Goal: Task Accomplishment & Management: Manage account settings

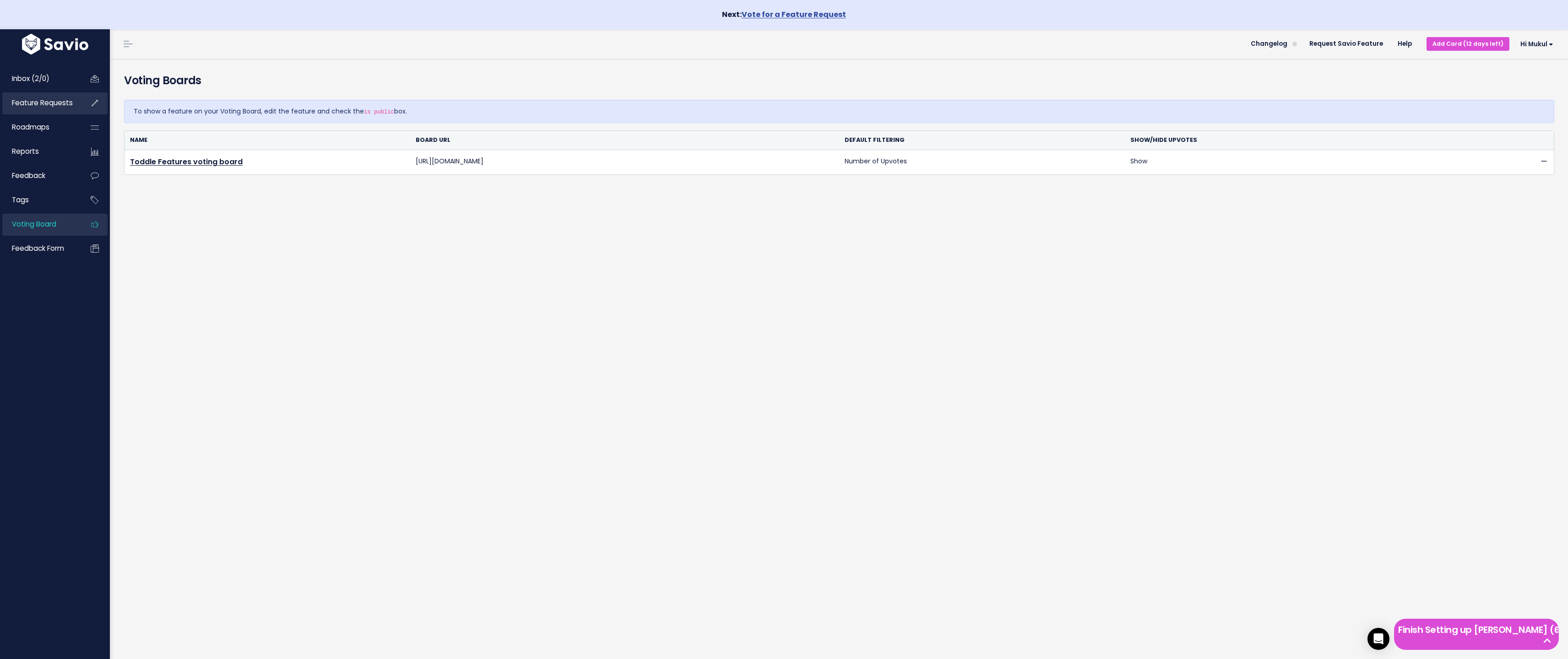
click at [67, 112] on link "Feature Requests" at bounding box center [39, 103] width 74 height 21
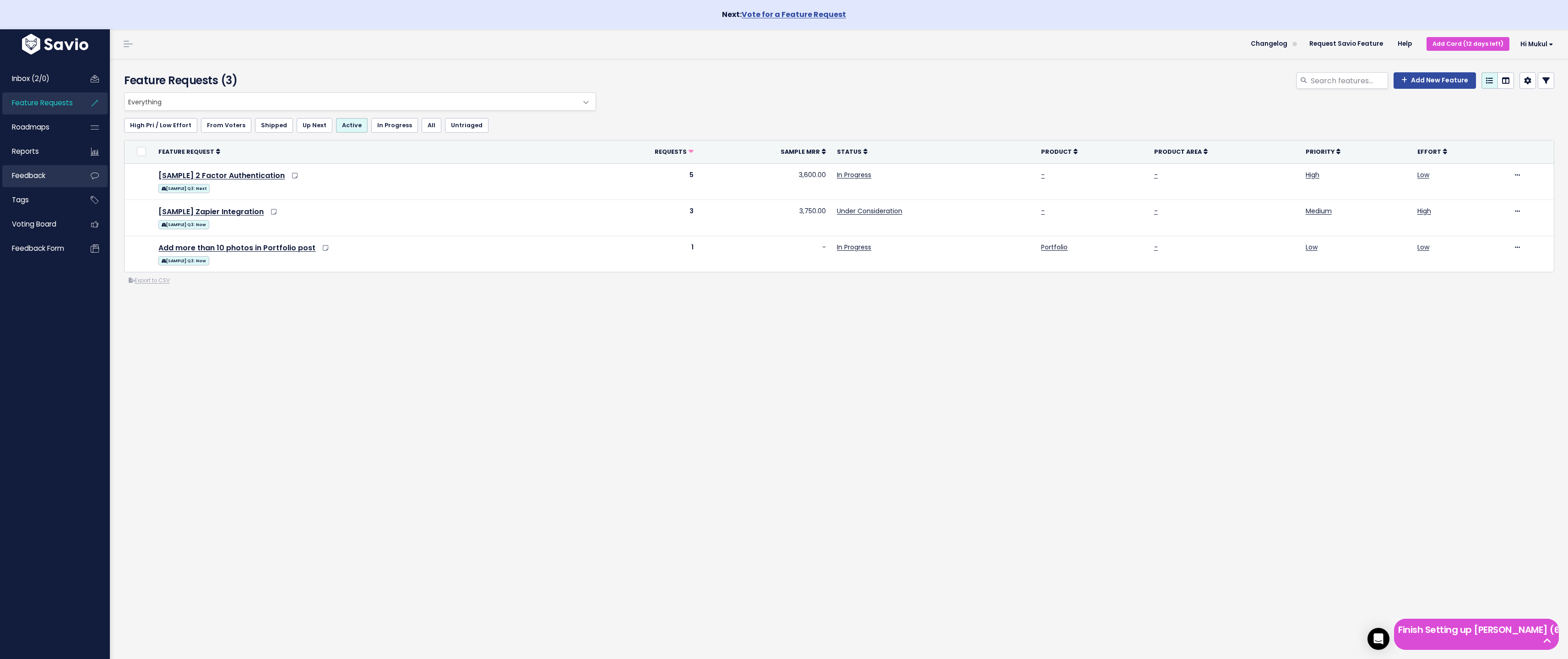
click at [22, 181] on link "Feedback" at bounding box center [39, 176] width 74 height 21
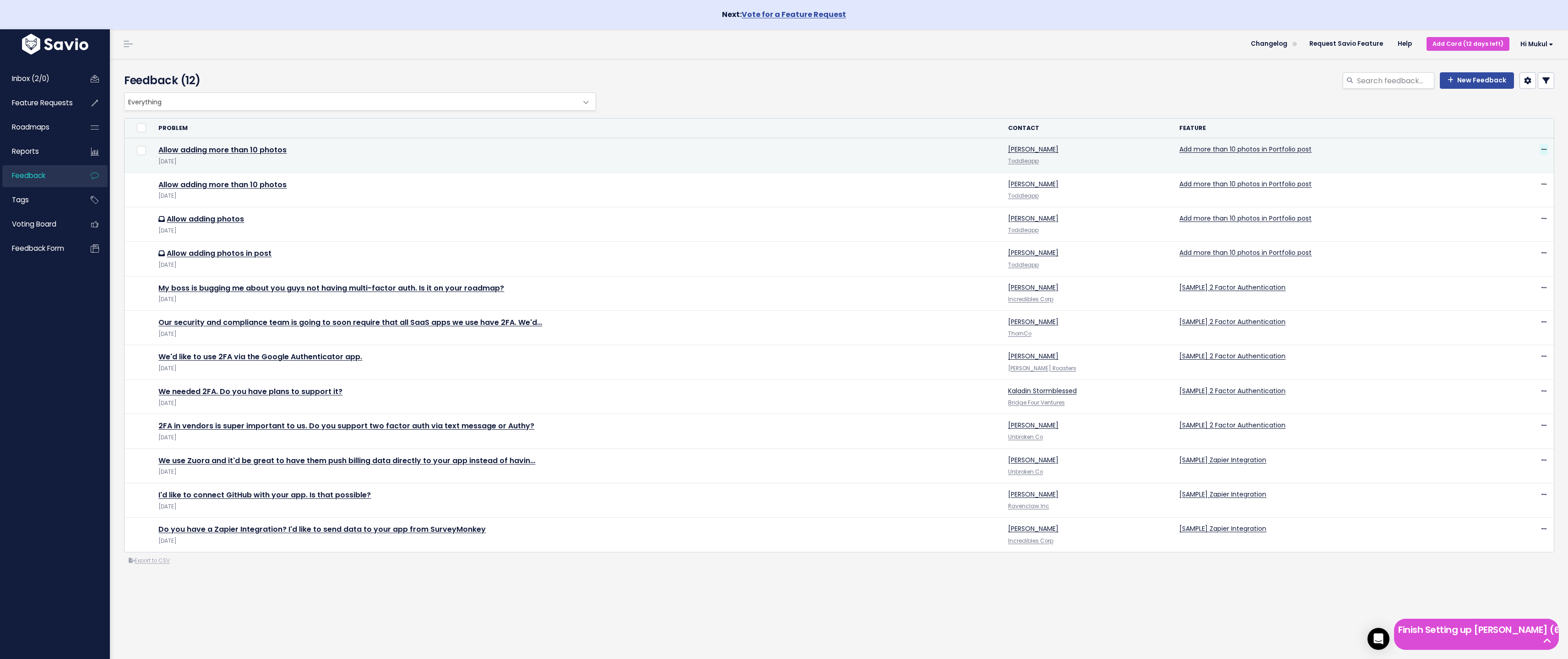
click at [1539, 148] on span at bounding box center [1544, 149] width 9 height 12
click at [264, 149] on link "Allow adding more than 10 photos" at bounding box center [222, 150] width 128 height 10
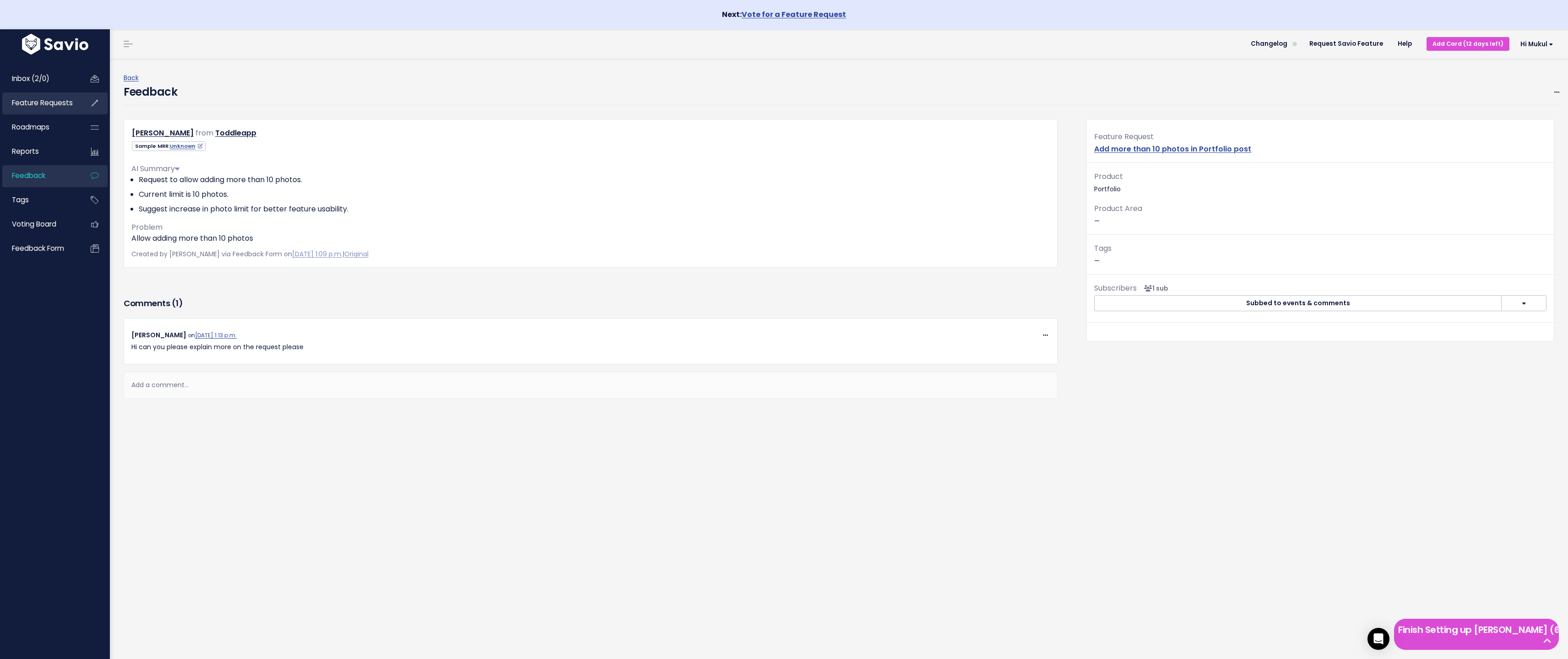
click at [29, 105] on span "Feature Requests" at bounding box center [43, 103] width 61 height 10
click at [37, 82] on span "Inbox (2/0)" at bounding box center [31, 78] width 38 height 10
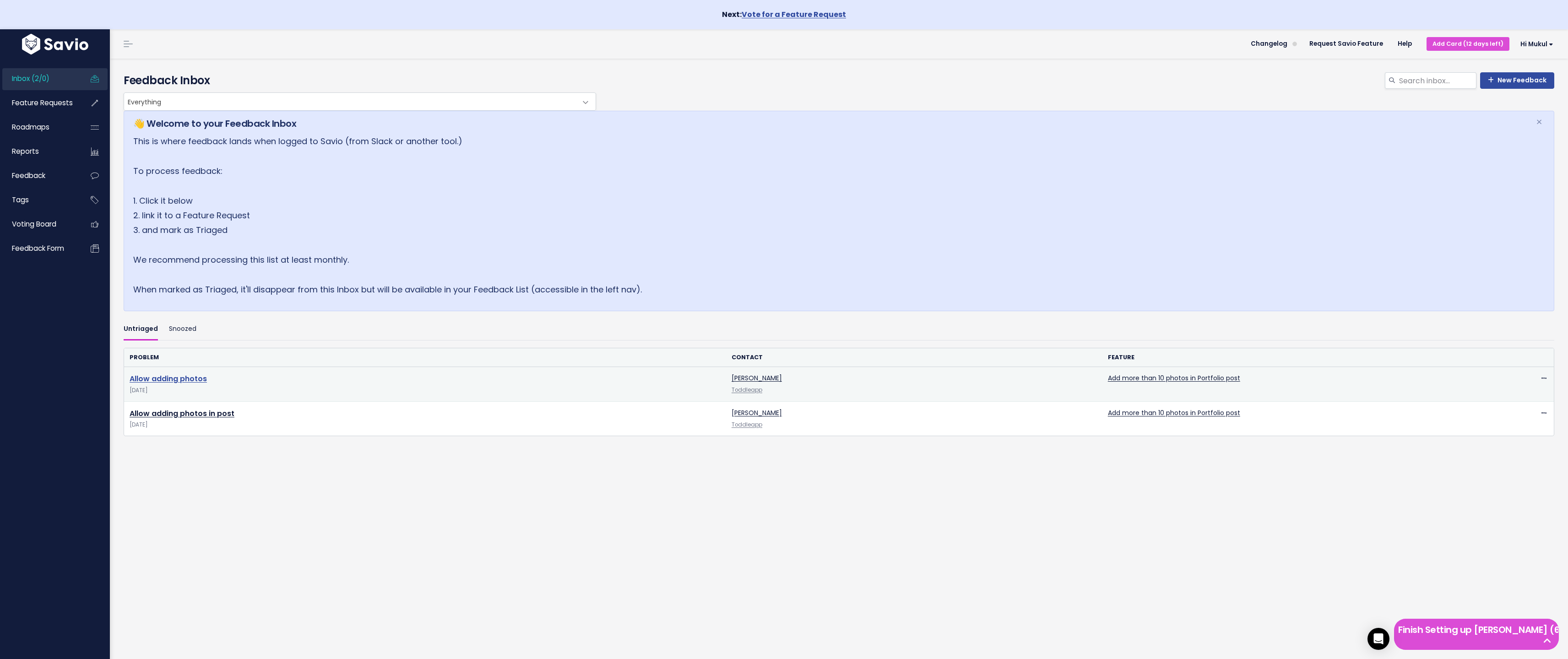
click at [191, 380] on link "Allow adding photos" at bounding box center [168, 378] width 77 height 10
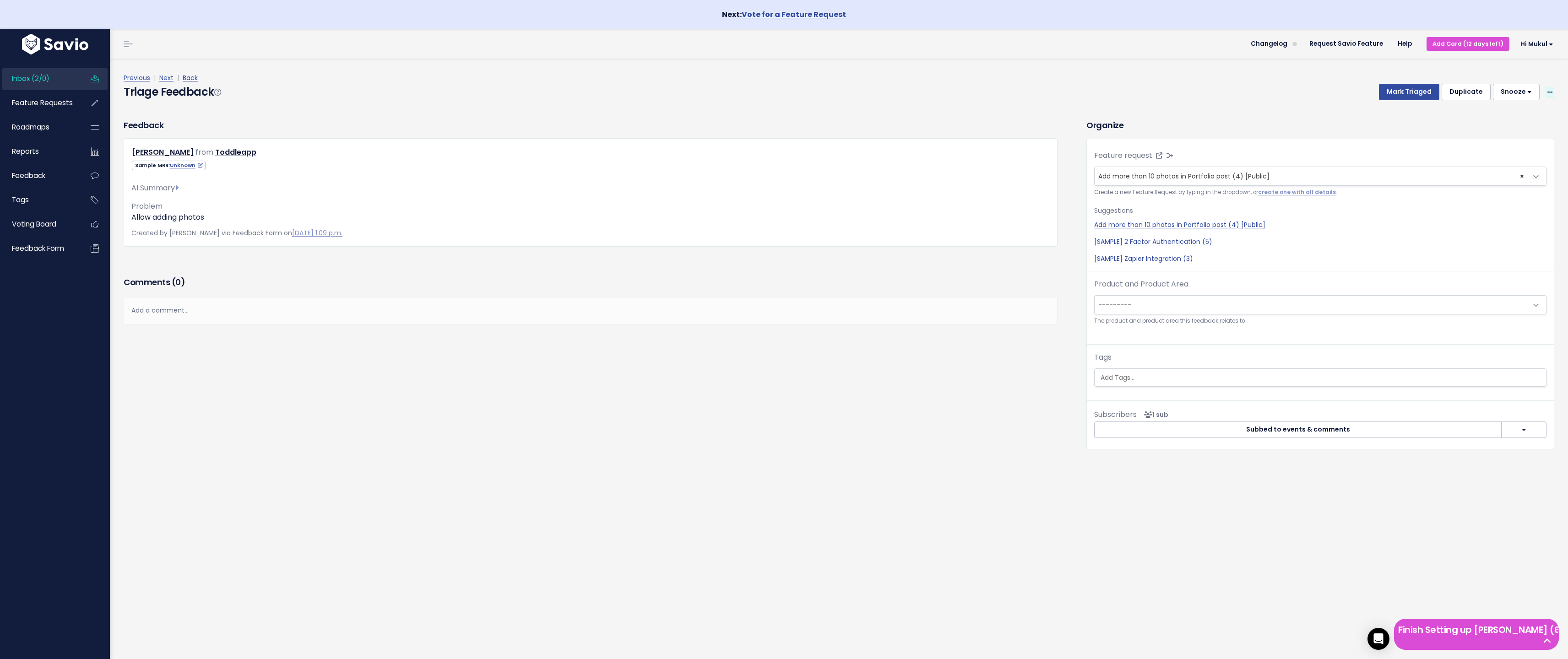
click at [1547, 89] on icon at bounding box center [1550, 92] width 5 height 6
click at [1266, 128] on h3 "Organize" at bounding box center [1320, 125] width 468 height 12
click at [1172, 161] on div "Feature request --------- Add more than 10 photos in Portfolio post (4) [Public…" at bounding box center [1320, 211] width 467 height 121
click at [1177, 153] on icon at bounding box center [1180, 155] width 7 height 7
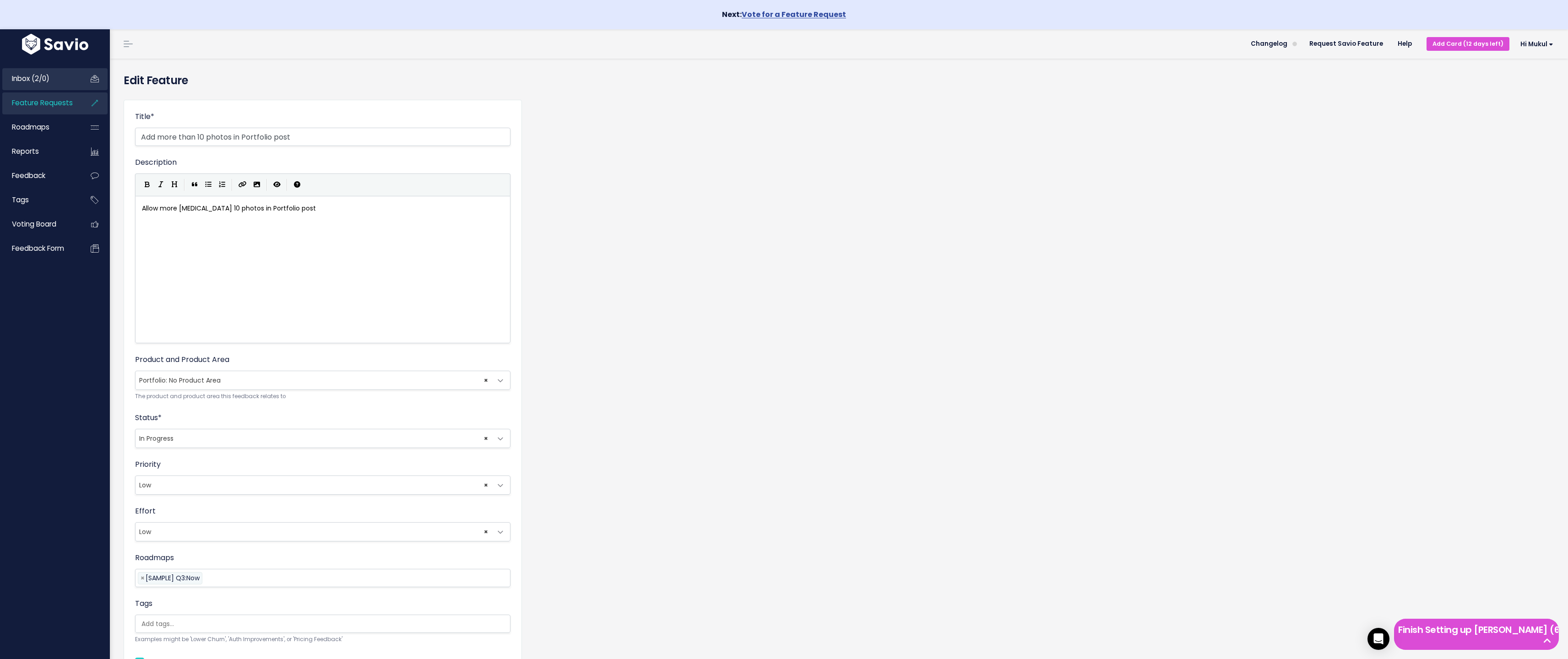
click at [51, 83] on link "Inbox (2/0)" at bounding box center [39, 78] width 74 height 21
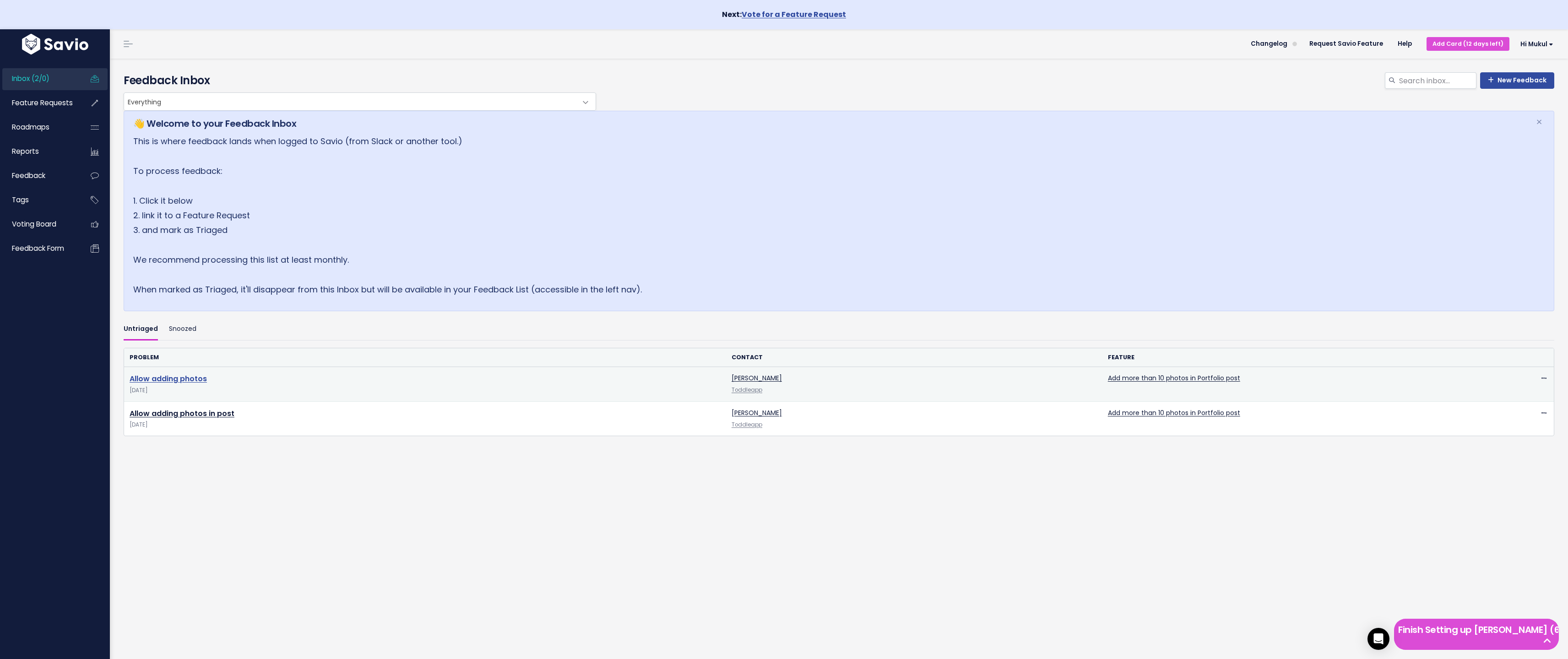
click at [170, 382] on link "Allow adding photos" at bounding box center [168, 378] width 77 height 10
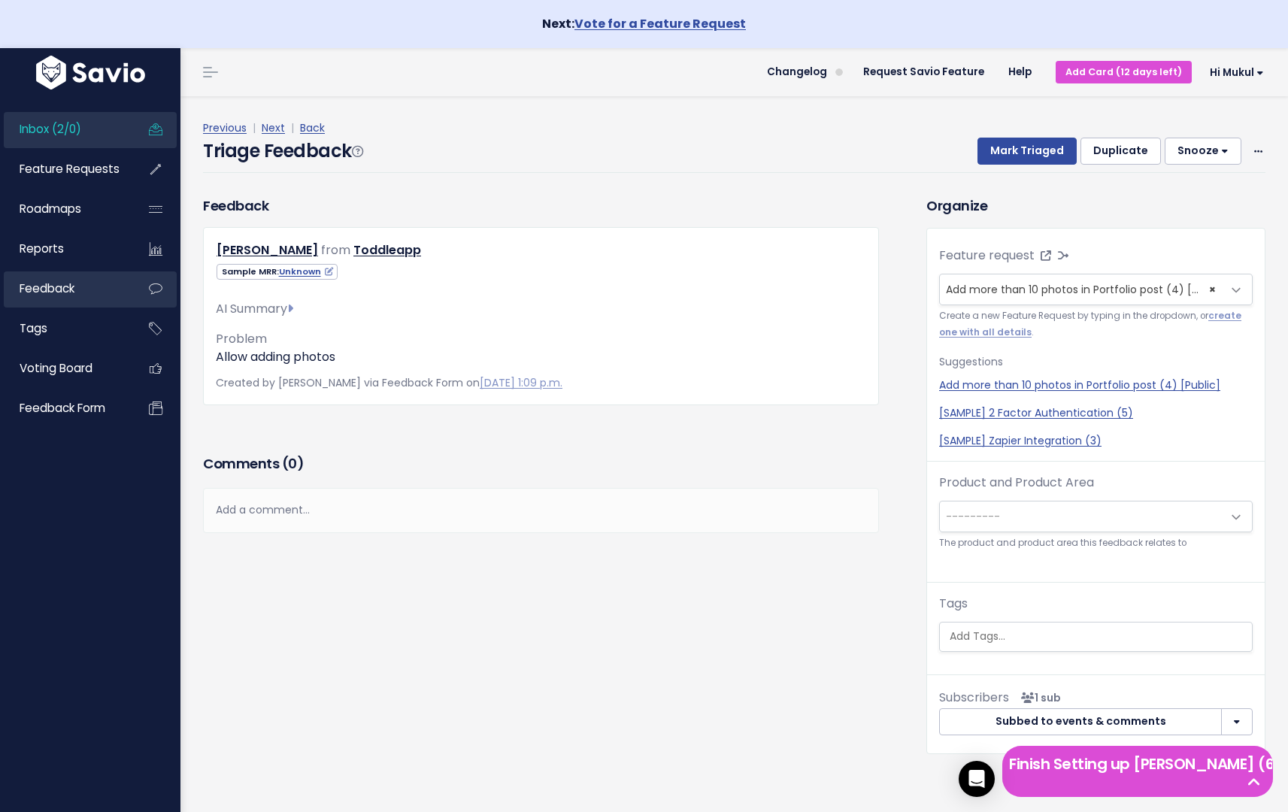
click at [65, 293] on span "Feedback" at bounding box center [47, 289] width 55 height 16
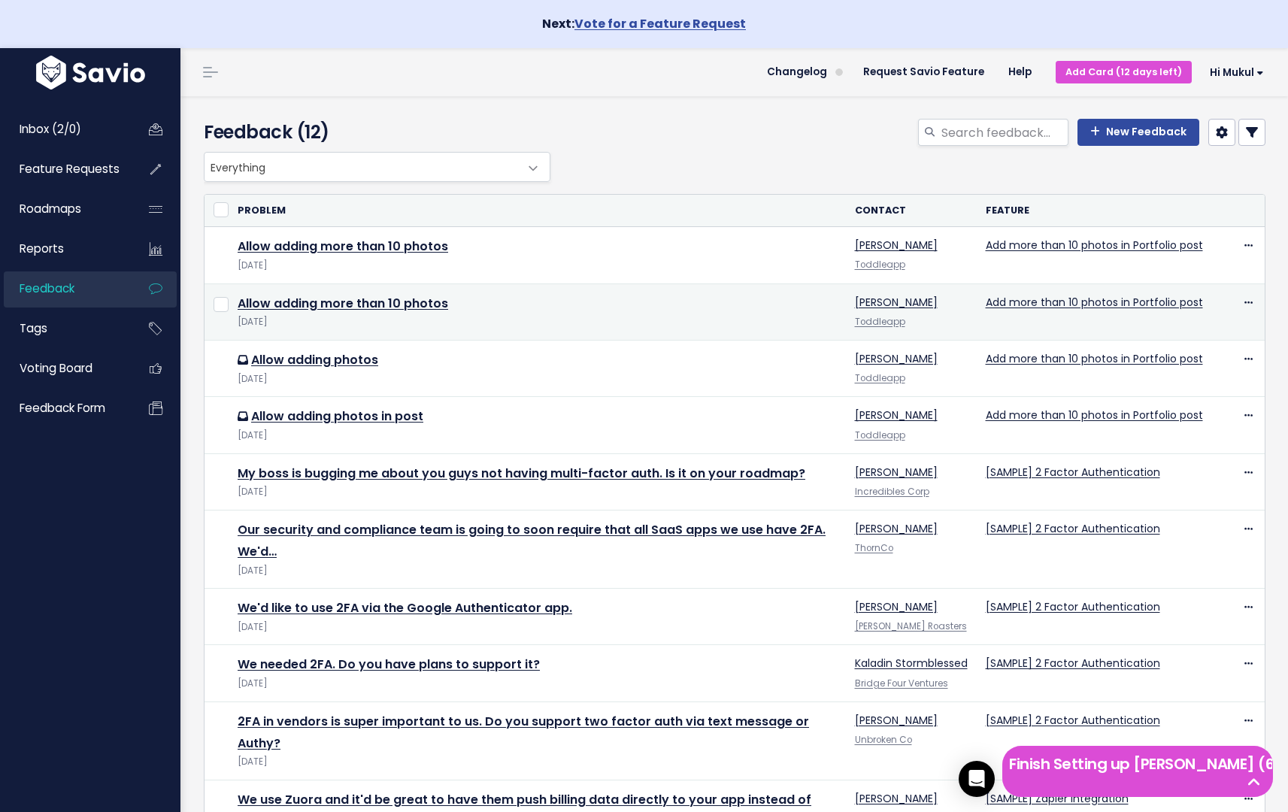
scroll to position [229, 0]
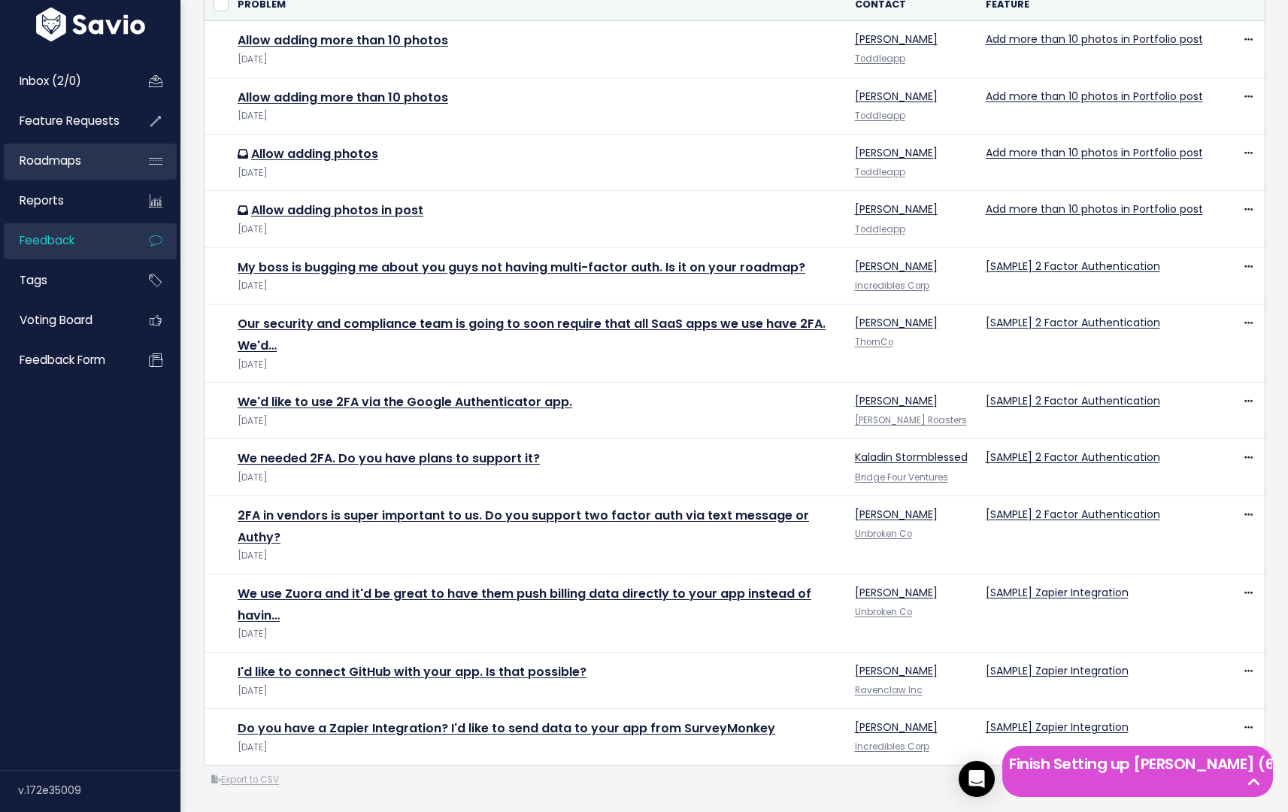
click at [107, 161] on link "Roadmaps" at bounding box center [64, 161] width 121 height 35
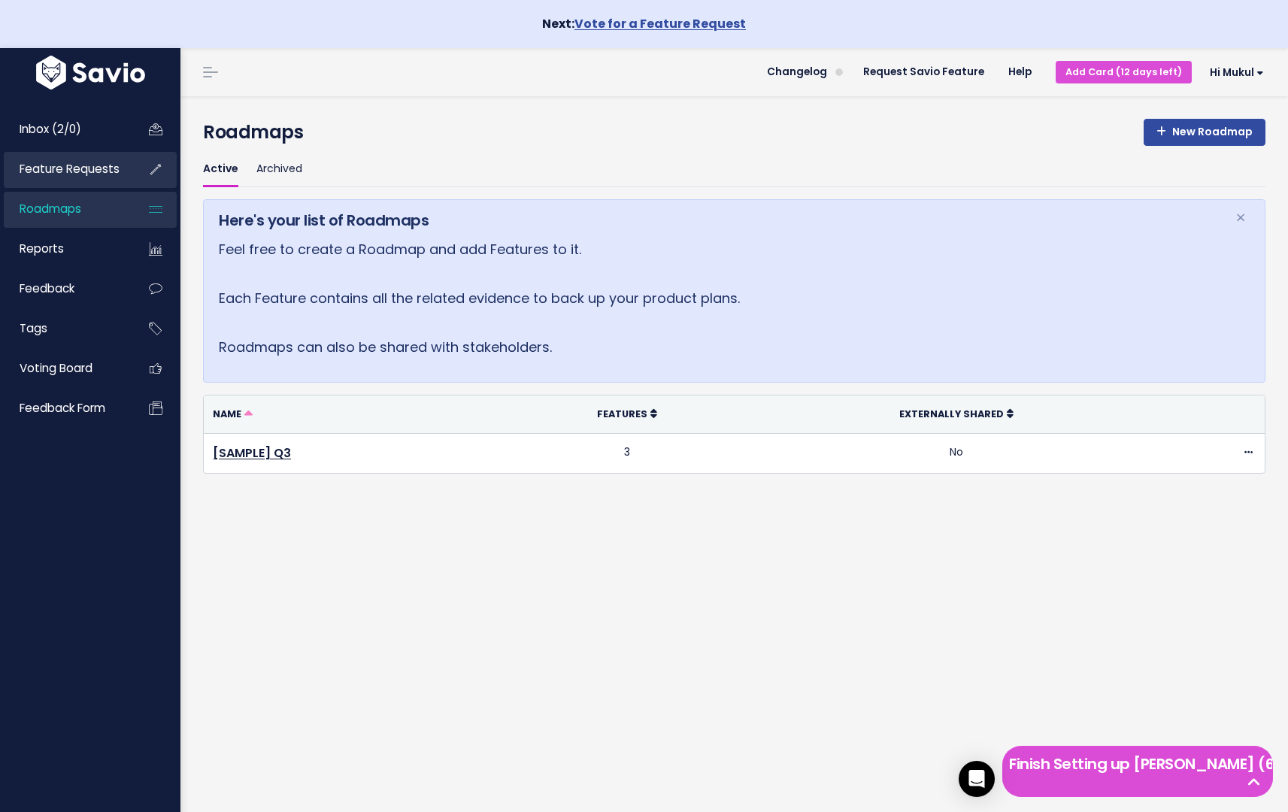
click at [101, 165] on span "Feature Requests" at bounding box center [70, 169] width 100 height 16
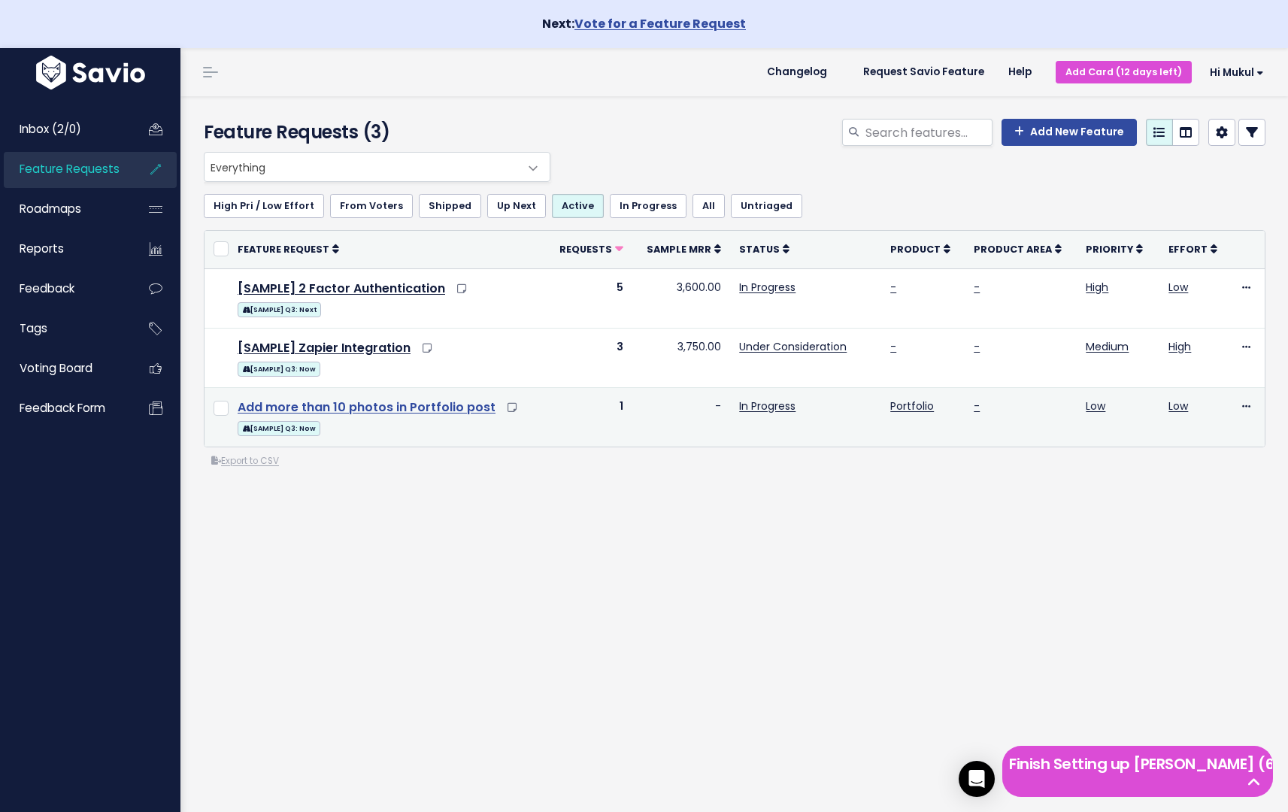
click at [357, 405] on link "Add more than 10 photos in Portfolio post" at bounding box center [367, 407] width 258 height 17
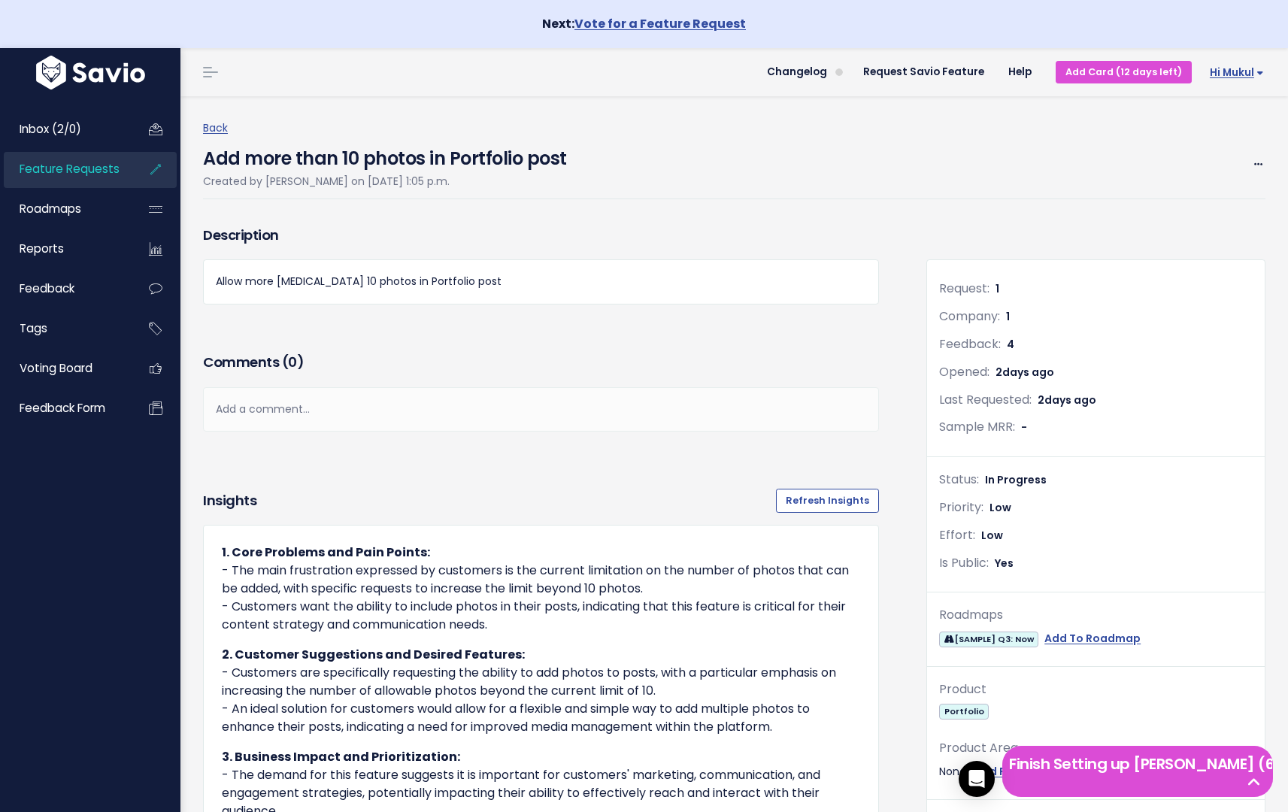
click at [1224, 74] on span "Hi Mukul" at bounding box center [1237, 72] width 54 height 11
click at [1194, 185] on link "Integrations" at bounding box center [1215, 174] width 111 height 29
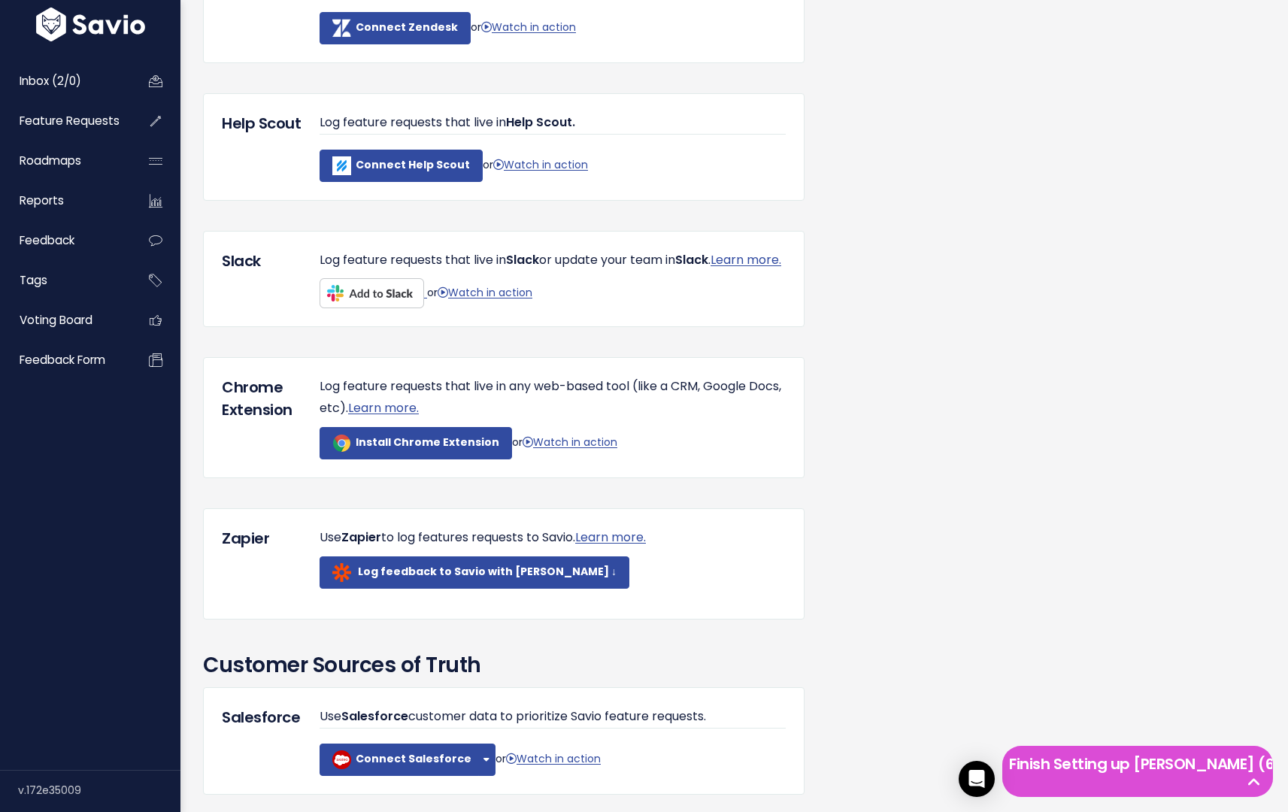
scroll to position [1224, 0]
